Goal: Transaction & Acquisition: Subscribe to service/newsletter

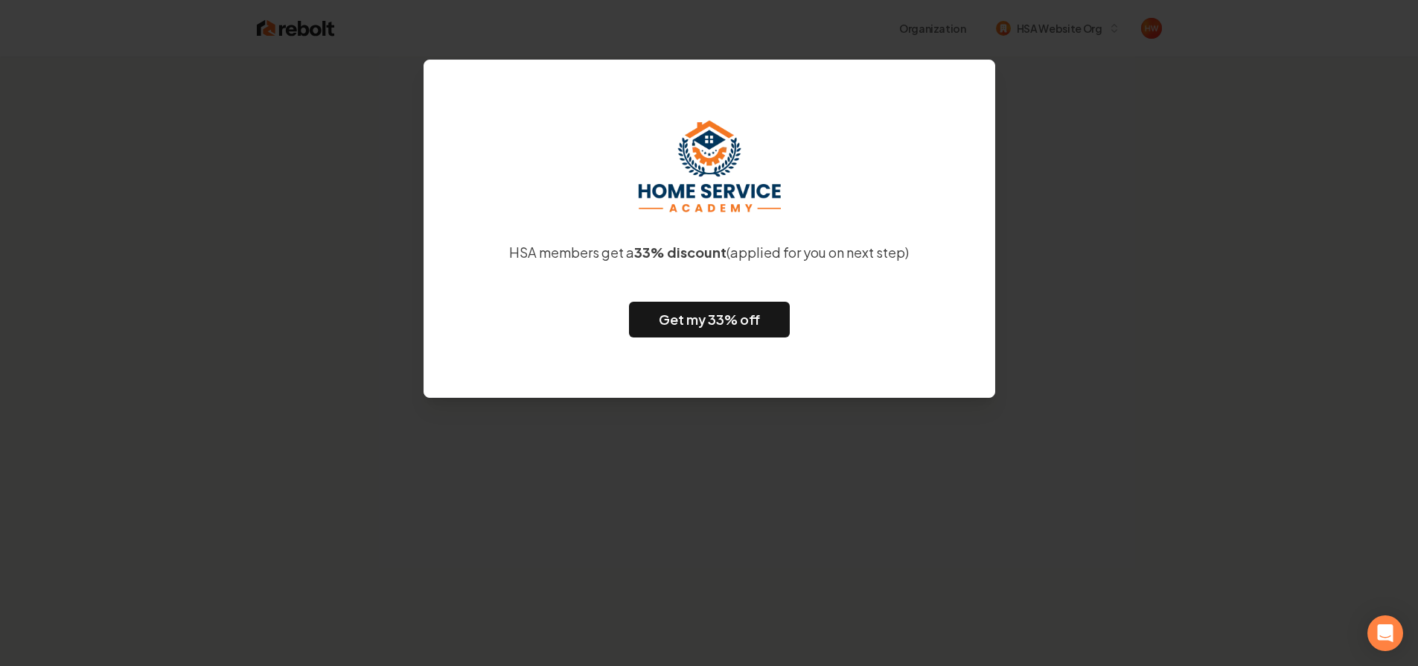
click at [247, 377] on div "HSA members get a 33% discount (applied for you on next step) Get my 33% off" at bounding box center [709, 333] width 1418 height 666
click at [721, 322] on link "Get my 33% off" at bounding box center [709, 320] width 161 height 36
click at [1223, 264] on div "HSA members get a 33% discount (applied for you on next step) Get my 33% off" at bounding box center [709, 333] width 1418 height 666
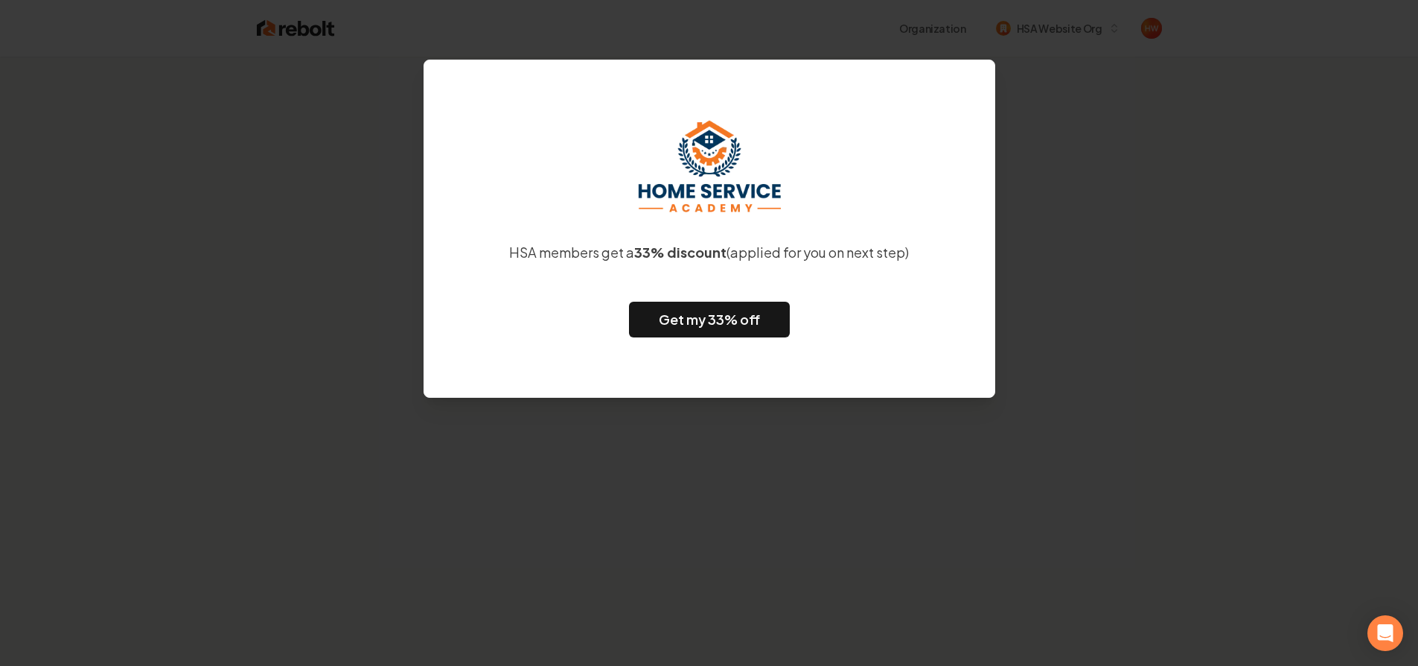
click at [1223, 264] on div "HSA members get a 33% discount (applied for you on next step) Get my 33% off" at bounding box center [709, 333] width 1418 height 666
click at [320, 88] on div "HSA members get a 33% discount (applied for you on next step) Get my 33% off" at bounding box center [709, 333] width 1418 height 666
click at [313, 147] on div "HSA members get a 33% discount (applied for you on next step) Get my 33% off" at bounding box center [709, 333] width 1418 height 666
